Goal: Task Accomplishment & Management: Manage account settings

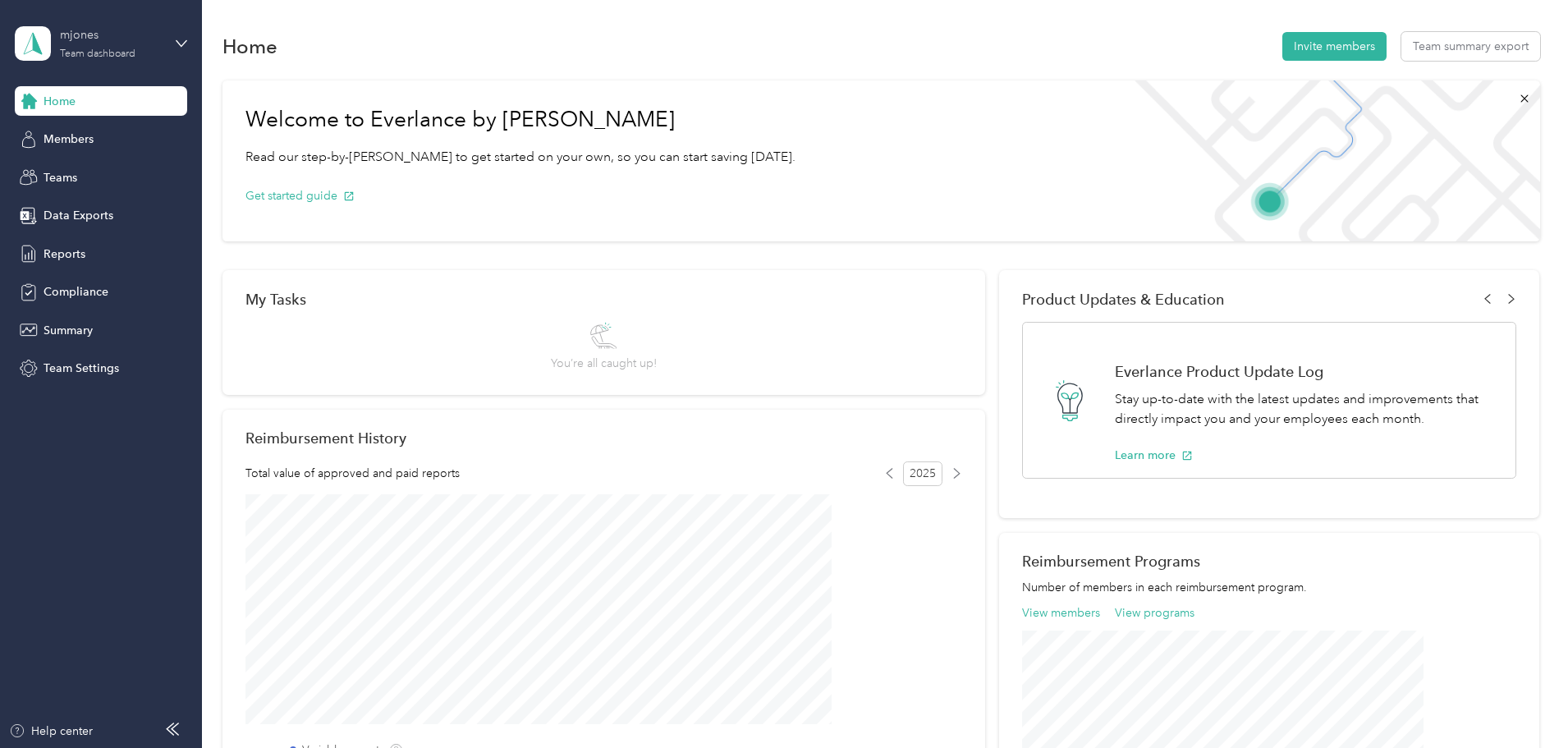
click at [88, 46] on div "mjones Team dashboard" at bounding box center [111, 42] width 103 height 33
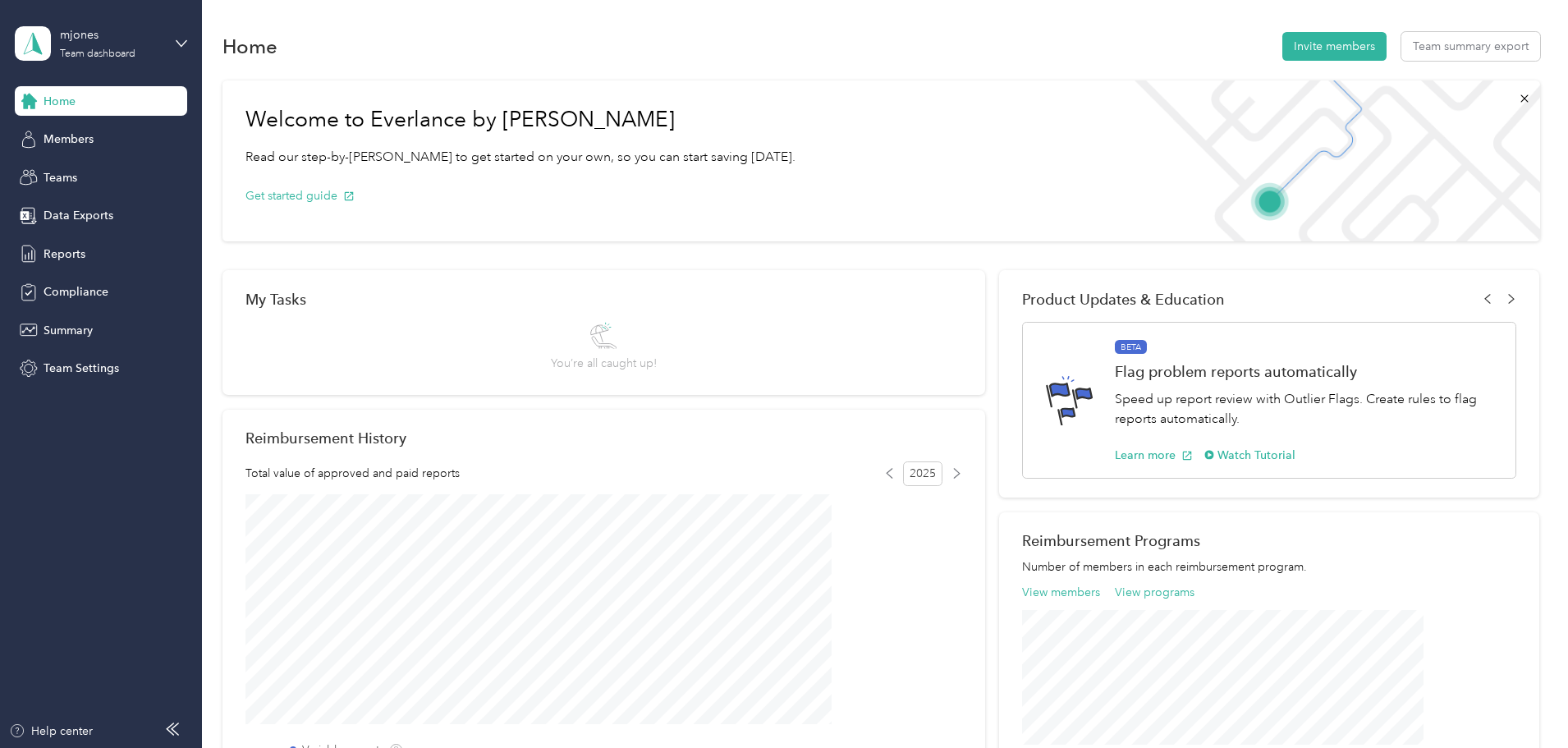
click at [104, 178] on div "Personal dashboard" at bounding box center [187, 172] width 322 height 29
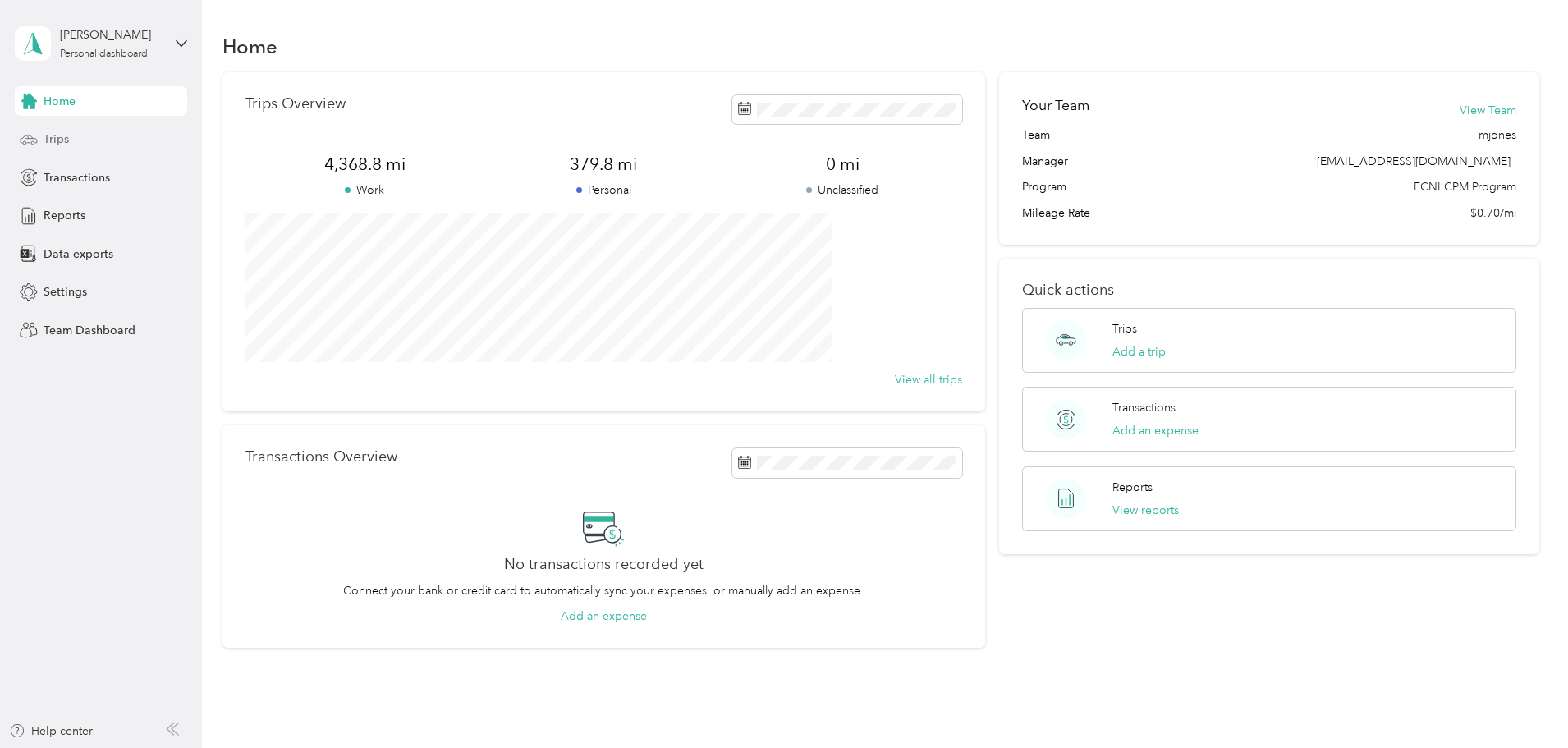
click at [65, 135] on span "Trips" at bounding box center [57, 139] width 25 height 17
